Goal: Task Accomplishment & Management: Complete application form

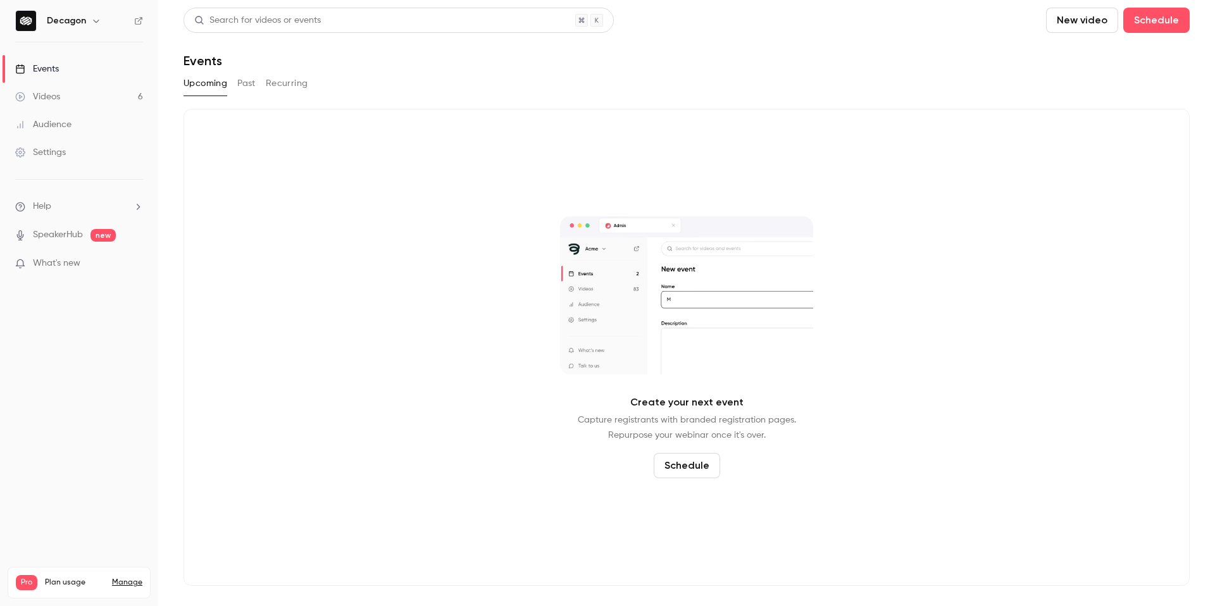
click at [694, 463] on button "Schedule" at bounding box center [687, 465] width 66 height 25
click at [682, 392] on div "One time event" at bounding box center [697, 397] width 96 height 13
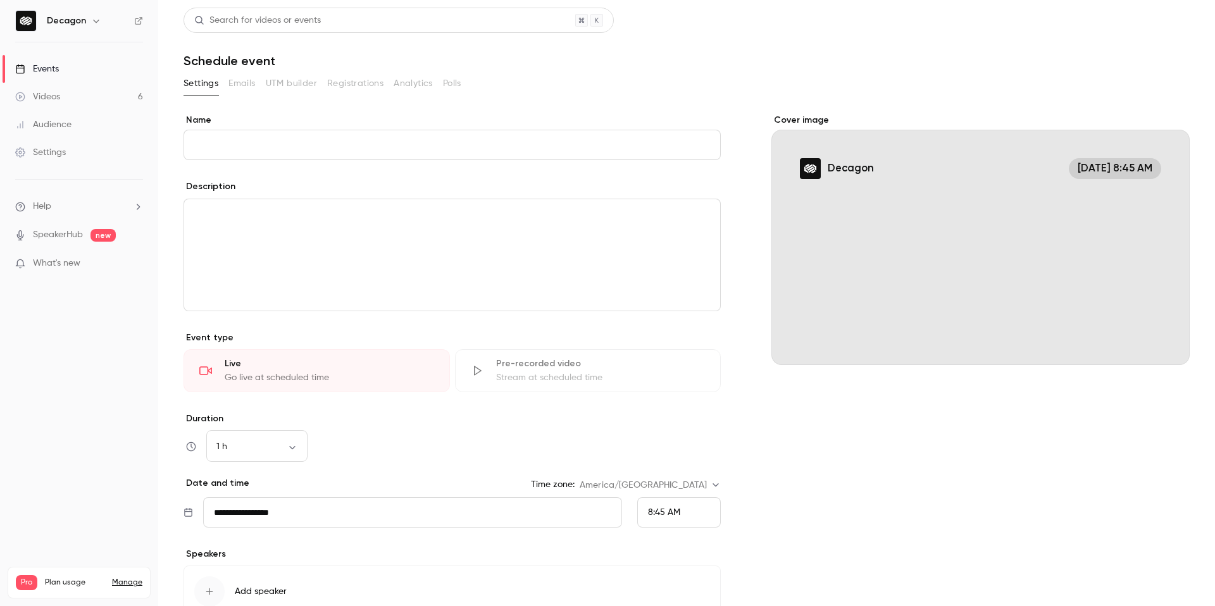
click at [308, 139] on input "Name" at bounding box center [452, 145] width 537 height 30
paste input "**********"
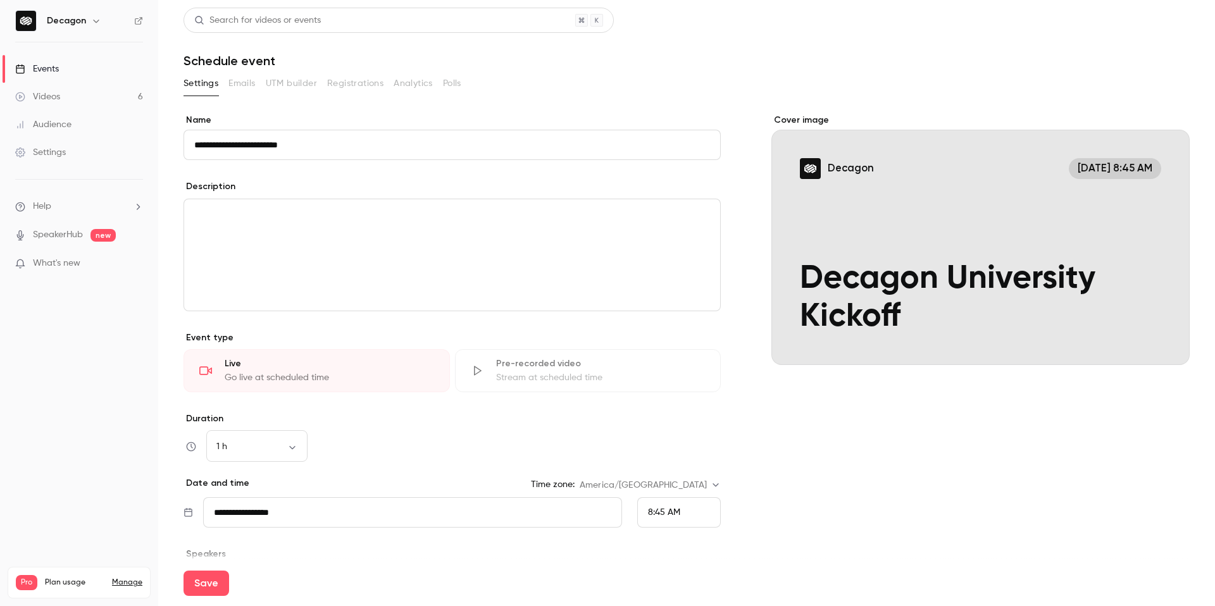
type input "**********"
click at [422, 235] on div "editor" at bounding box center [452, 254] width 536 height 111
click at [1049, 204] on div "Cover image" at bounding box center [981, 239] width 418 height 251
click at [0, 0] on input "Decagon [DATE] 8:45 AM Decagon University Kickoff" at bounding box center [0, 0] width 0 height 0
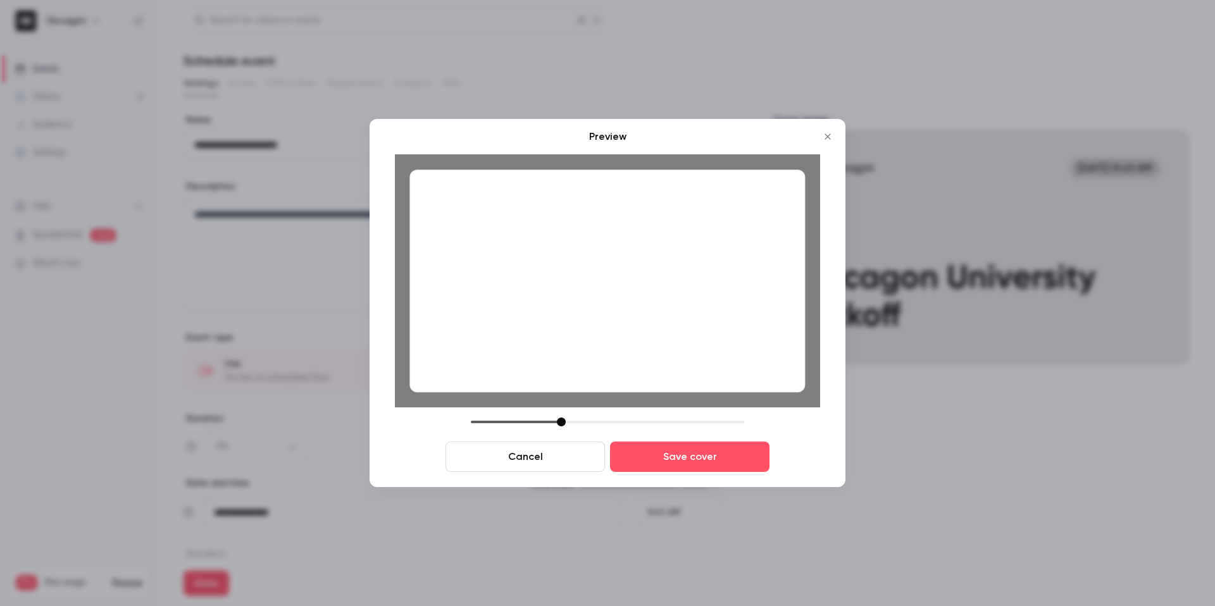
drag, startPoint x: 699, startPoint y: 382, endPoint x: 691, endPoint y: 368, distance: 15.3
click at [691, 368] on div at bounding box center [608, 281] width 396 height 223
drag, startPoint x: 563, startPoint y: 424, endPoint x: 568, endPoint y: 419, distance: 7.2
click at [568, 419] on div at bounding box center [567, 422] width 9 height 9
click at [682, 463] on button "Save cover" at bounding box center [690, 457] width 160 height 30
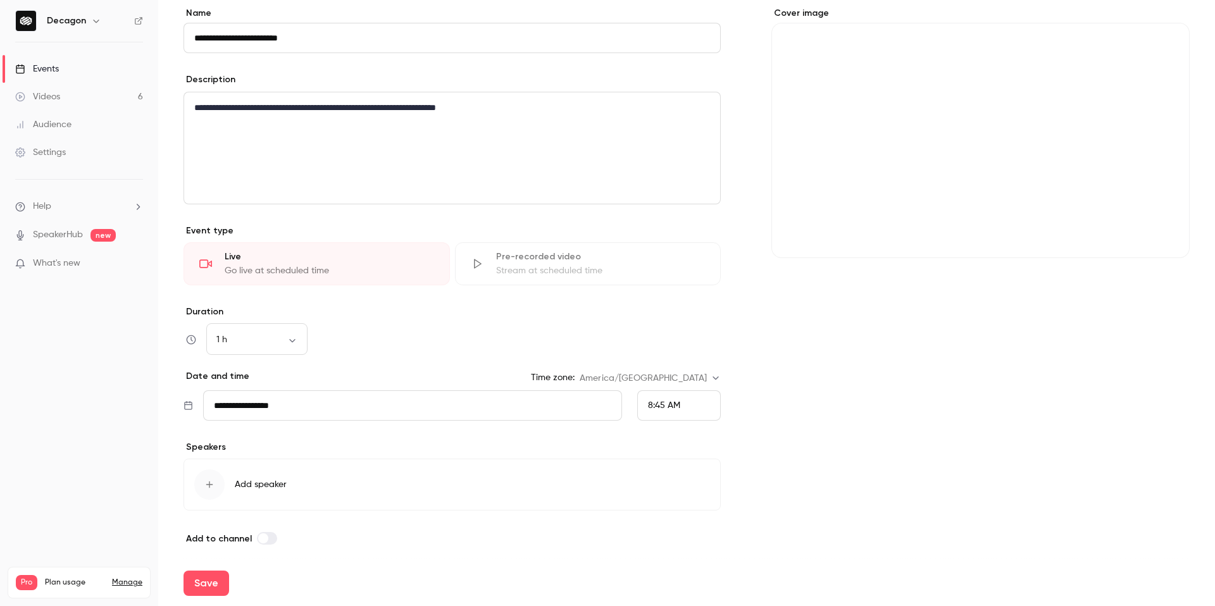
scroll to position [108, 0]
